Goal: Transaction & Acquisition: Purchase product/service

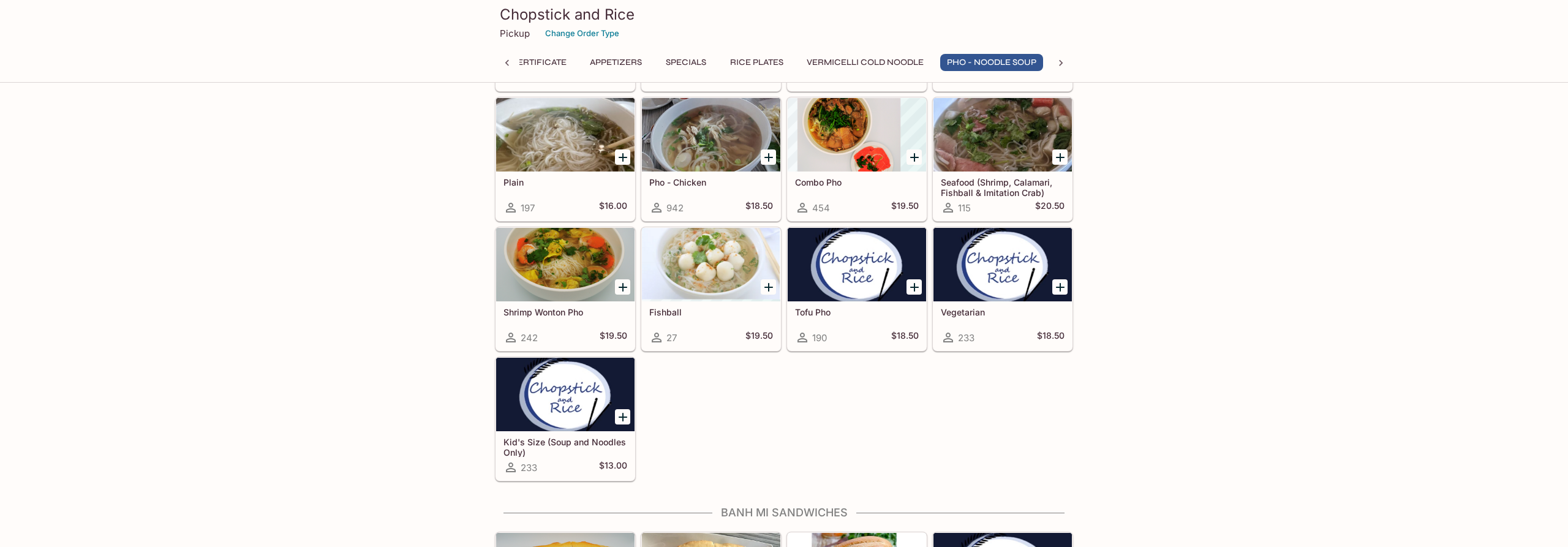
scroll to position [2063, 0]
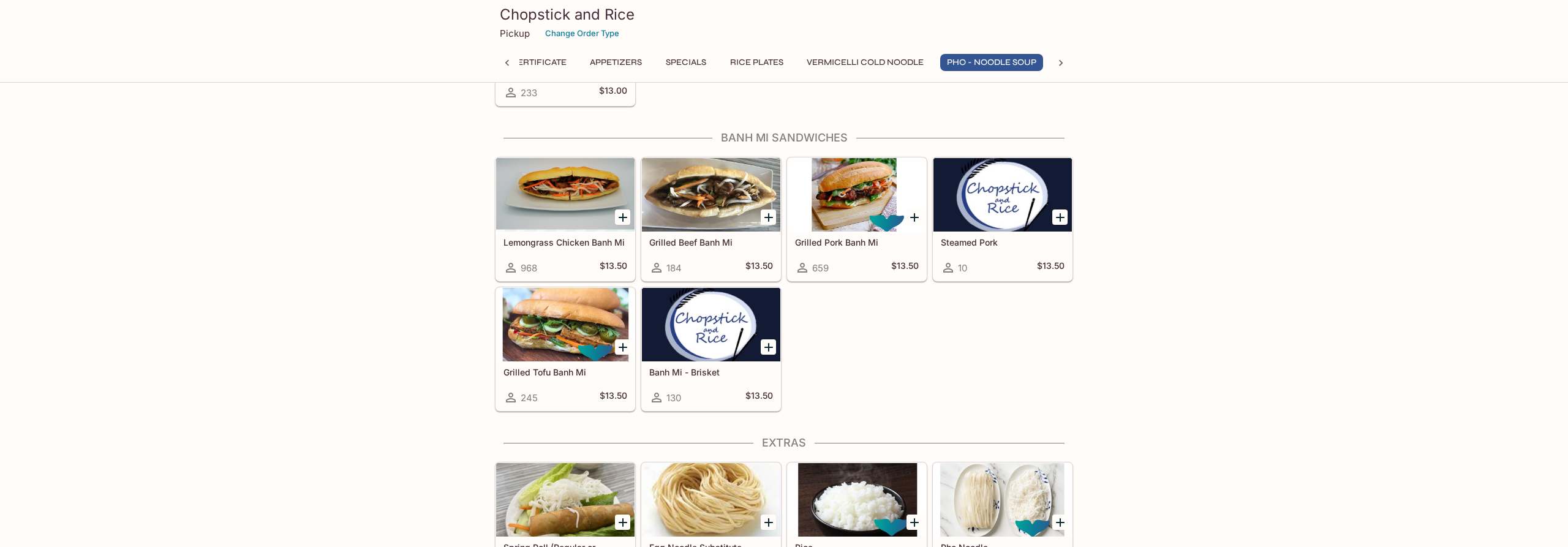
drag, startPoint x: 1016, startPoint y: 381, endPoint x: 386, endPoint y: 160, distance: 667.6
drag, startPoint x: 414, startPoint y: 145, endPoint x: 1190, endPoint y: 414, distance: 821.3
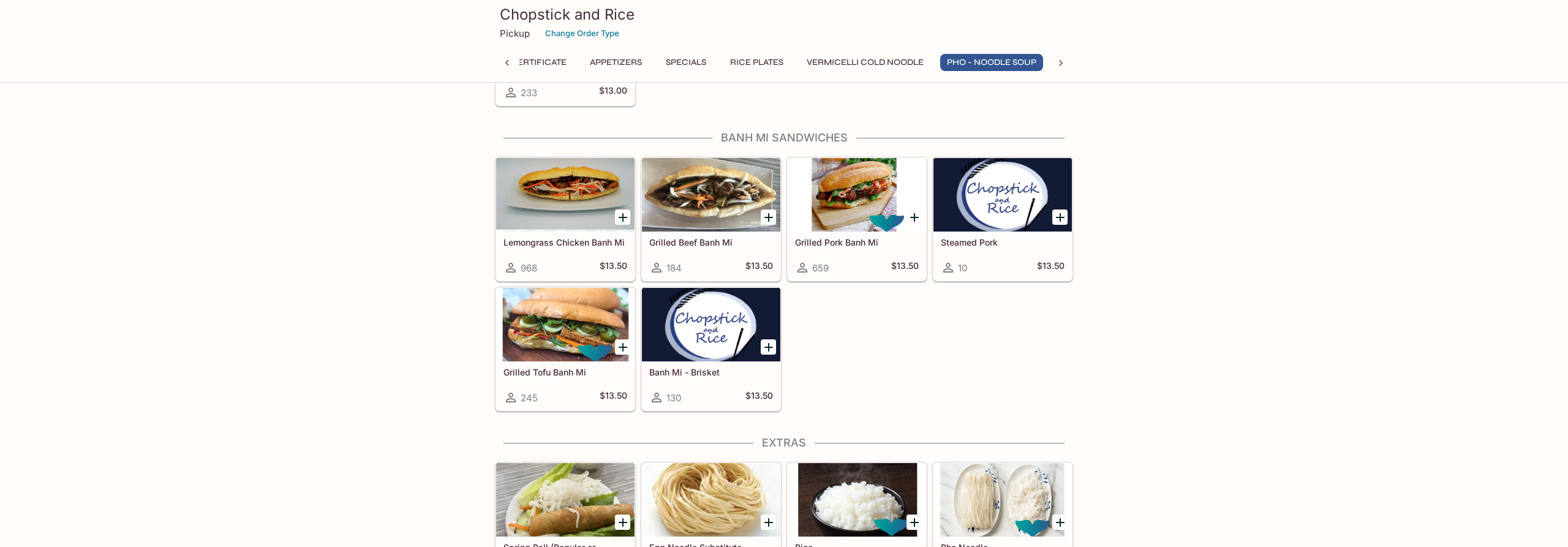
drag, startPoint x: 1135, startPoint y: 398, endPoint x: 385, endPoint y: 179, distance: 781.3
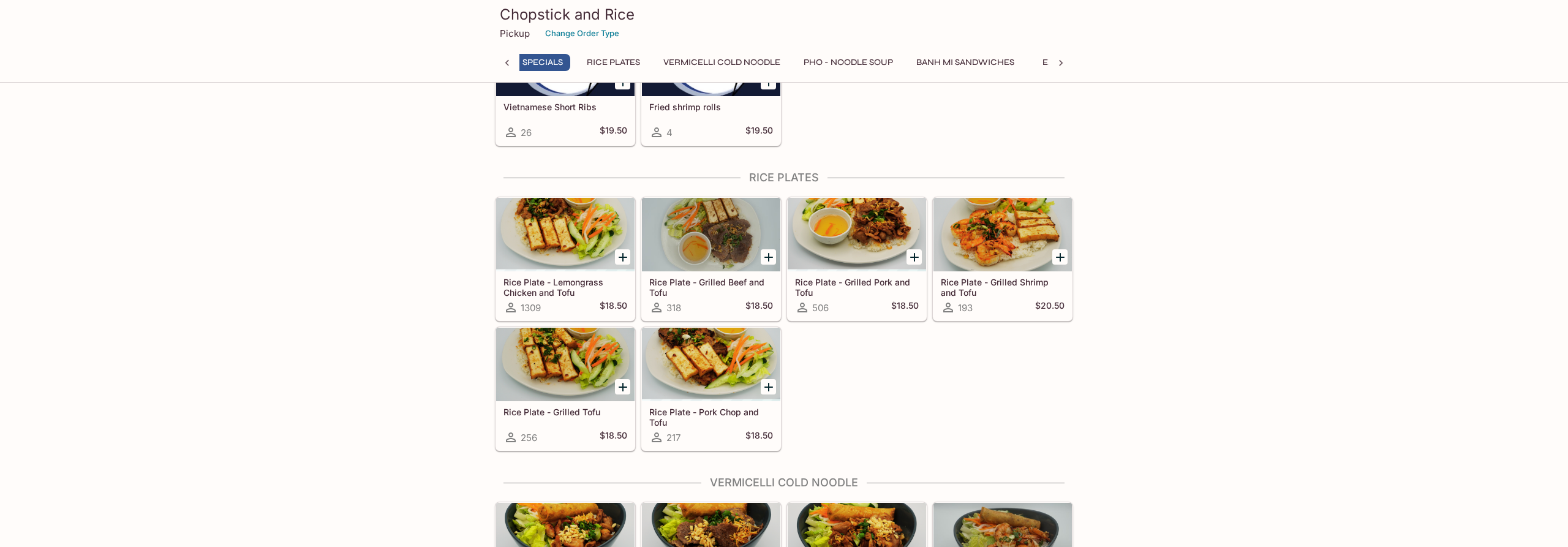
scroll to position [0, 182]
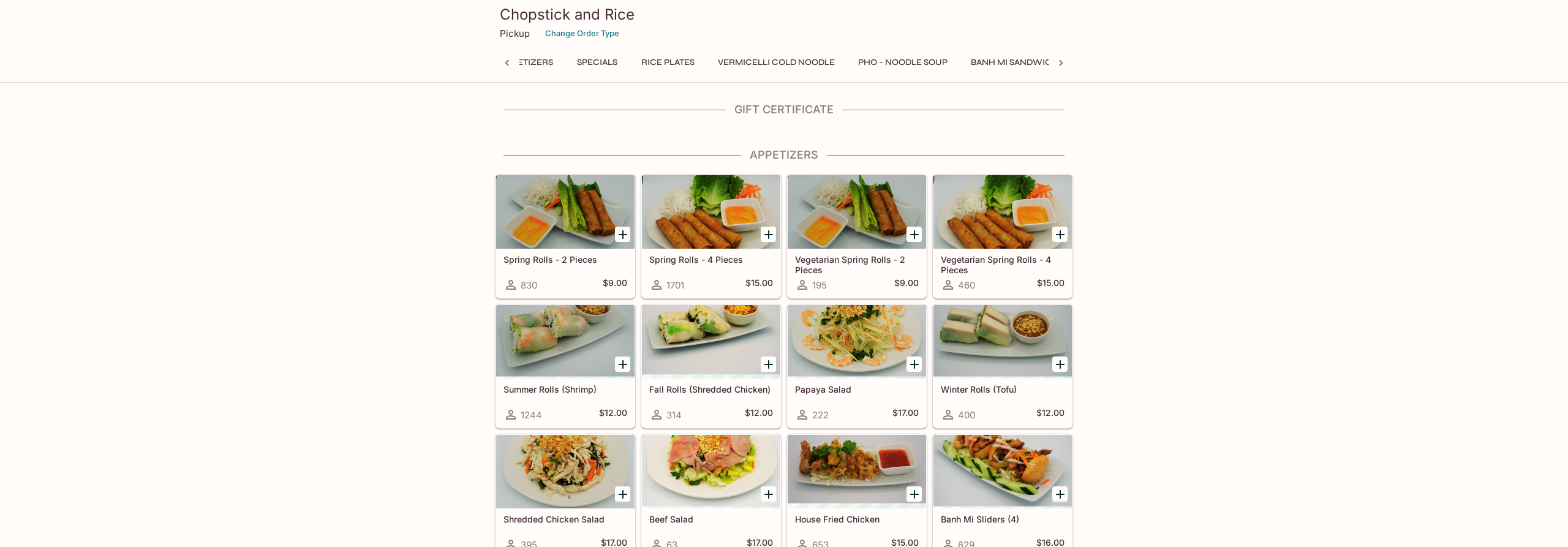
scroll to position [0, 4]
